Goal: Information Seeking & Learning: Learn about a topic

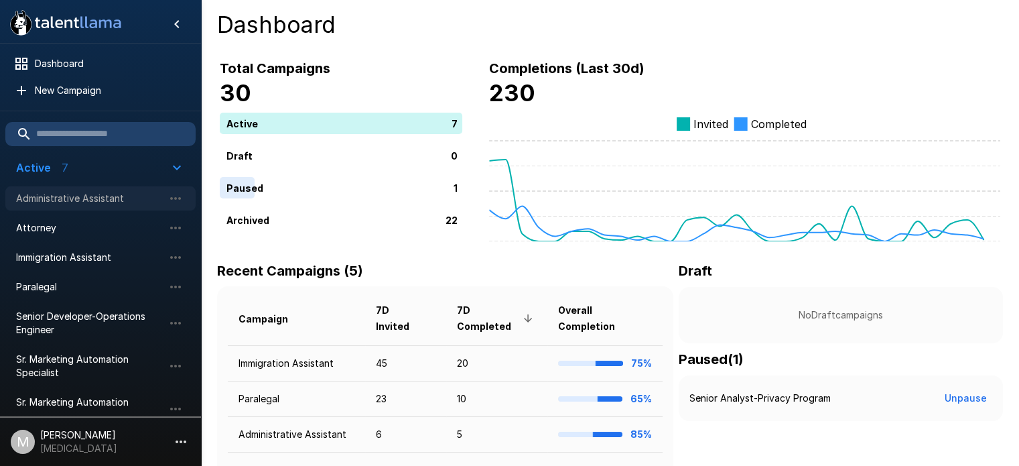
click at [105, 203] on span "Administrative Assistant" at bounding box center [89, 198] width 147 height 13
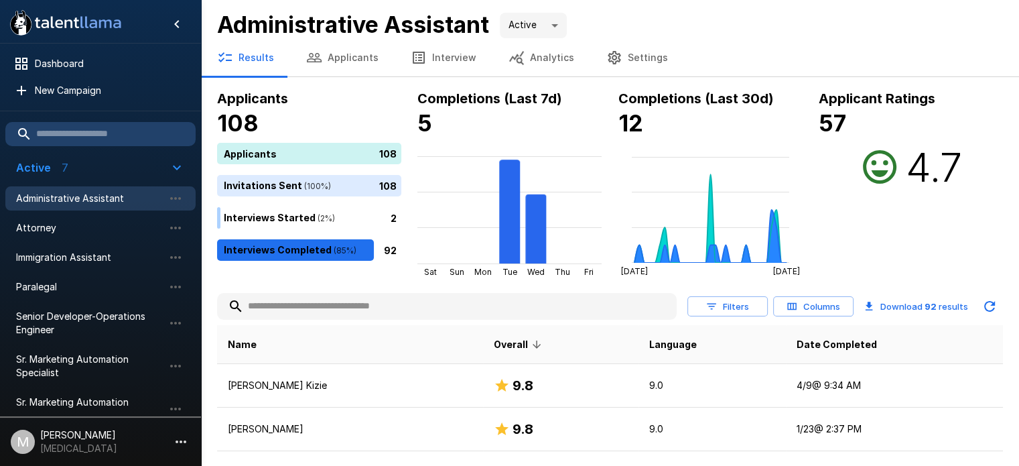
click at [334, 295] on input "text" at bounding box center [447, 306] width 460 height 24
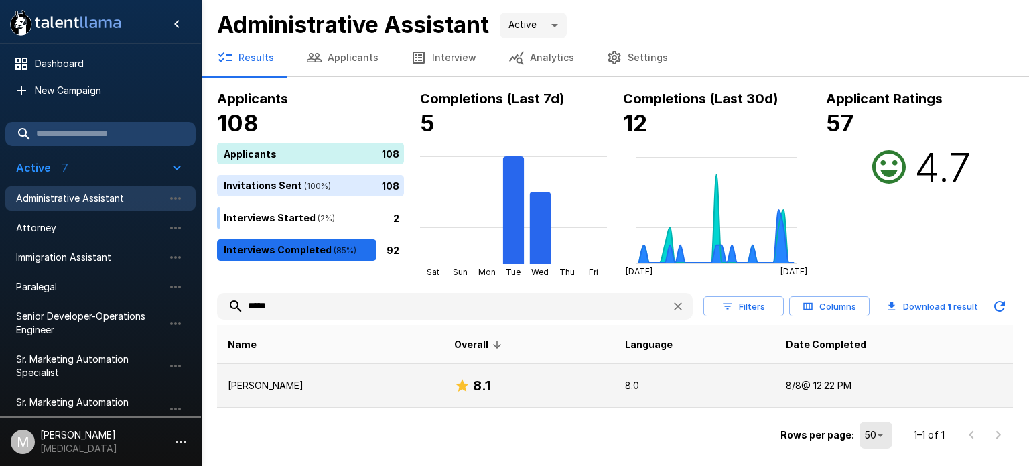
type input "*****"
click at [319, 393] on td "[PERSON_NAME]" at bounding box center [330, 386] width 227 height 44
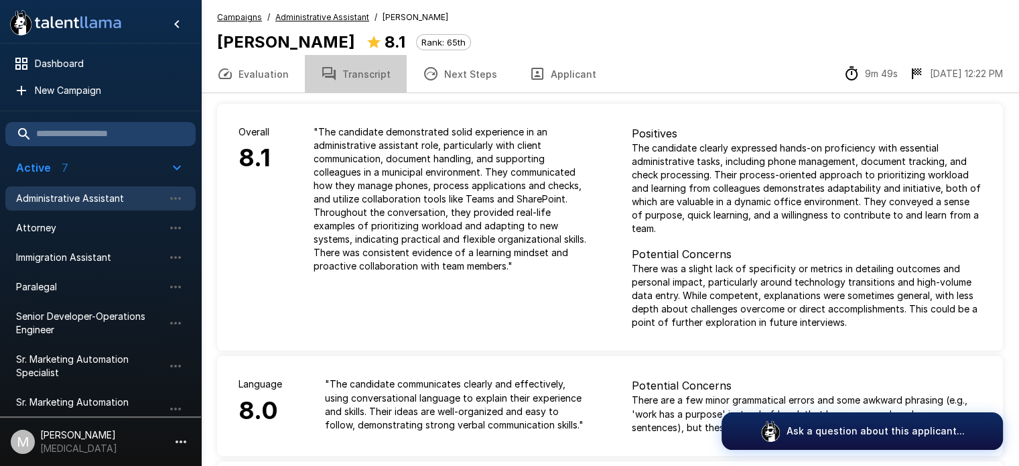
click at [354, 76] on button "Transcript" at bounding box center [356, 74] width 102 height 38
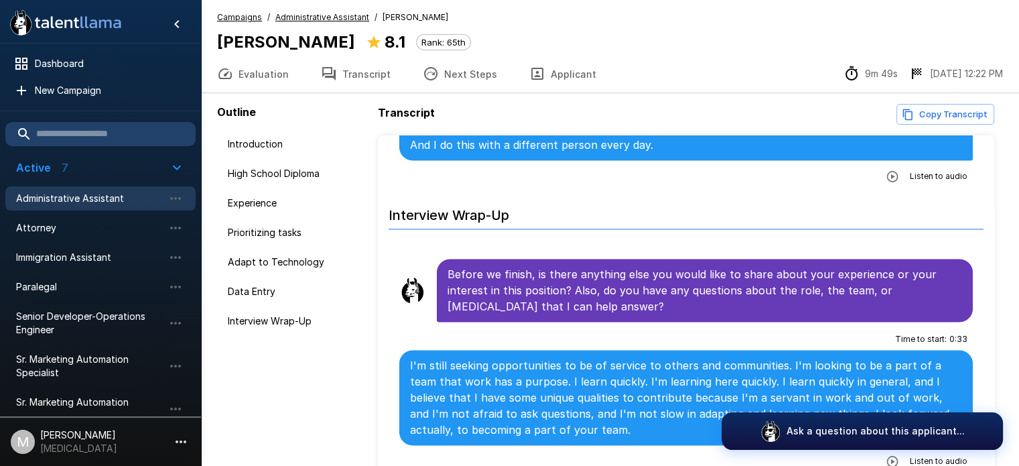
scroll to position [77, 0]
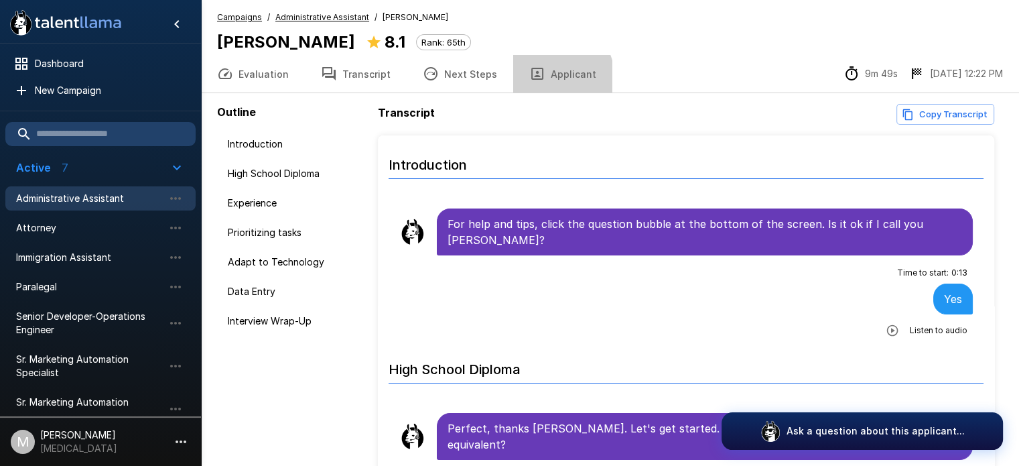
click at [540, 79] on button "Applicant" at bounding box center [562, 74] width 99 height 38
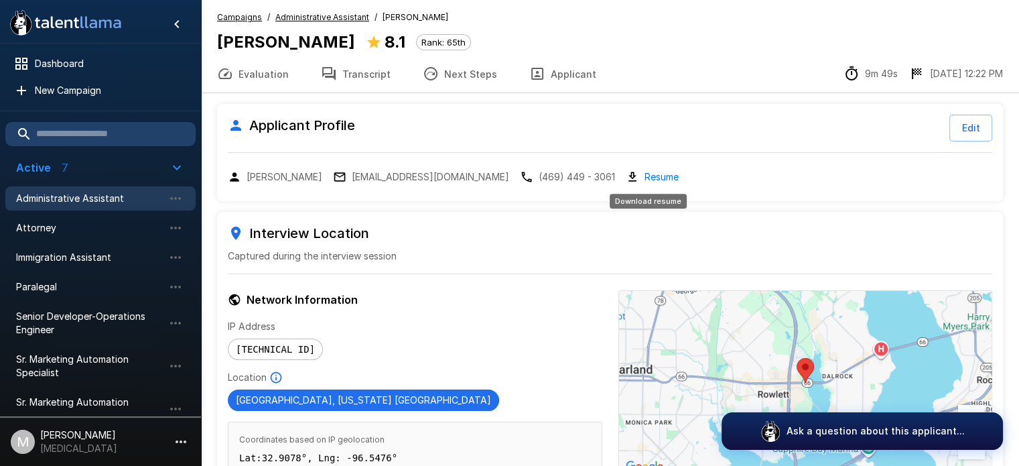
click at [647, 172] on link "Resume" at bounding box center [662, 176] width 34 height 15
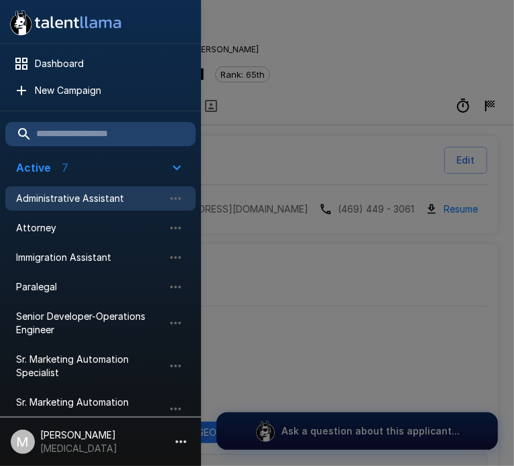
click at [350, 291] on div at bounding box center [257, 233] width 514 height 466
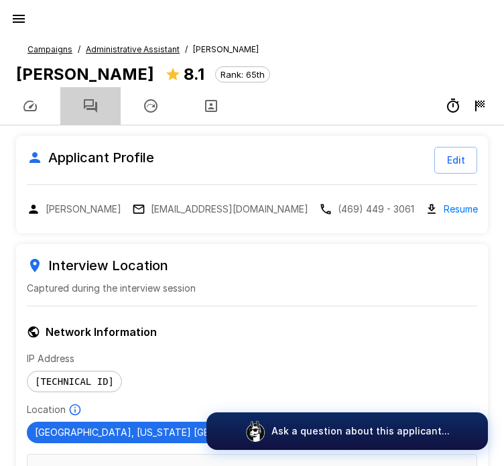
click at [91, 101] on icon "button" at bounding box center [90, 106] width 16 height 16
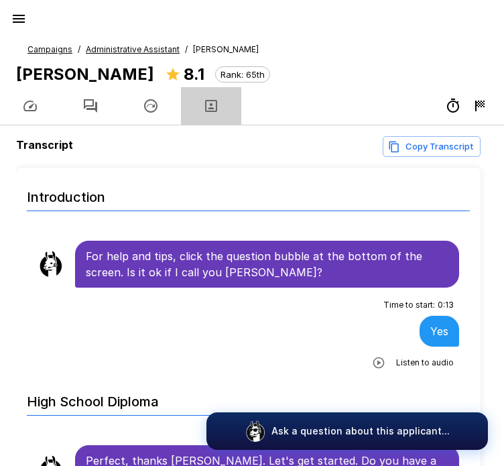
click at [210, 102] on icon "button" at bounding box center [211, 106] width 16 height 16
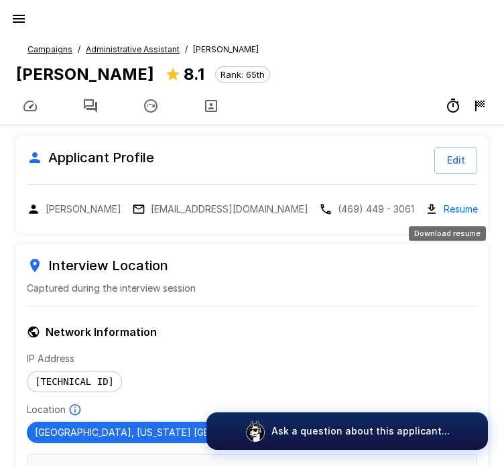
click at [450, 212] on link "Resume" at bounding box center [461, 208] width 34 height 15
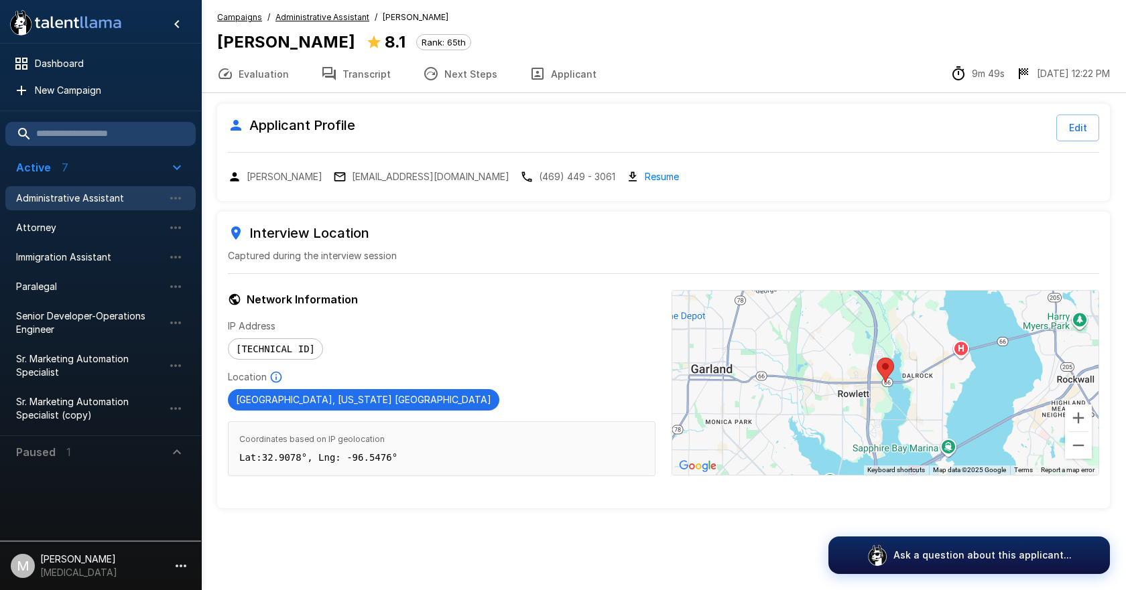
click at [329, 465] on div ".st0{fill:#FFFFFF;} .st1{fill:#76a4ed;} Dashboard New Campaign Active 7 Adminis…" at bounding box center [563, 295] width 1126 height 590
